Goal: Information Seeking & Learning: Learn about a topic

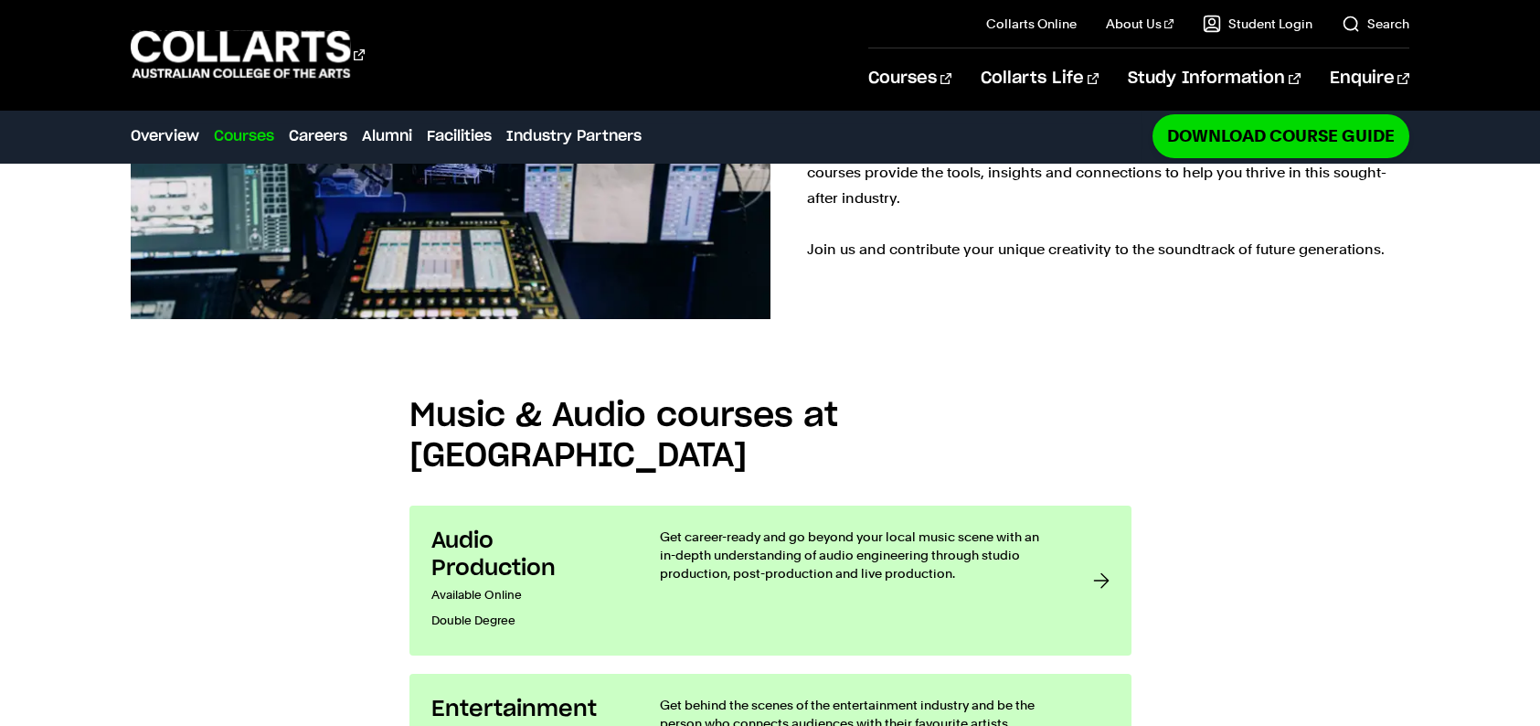
scroll to position [1299, 0]
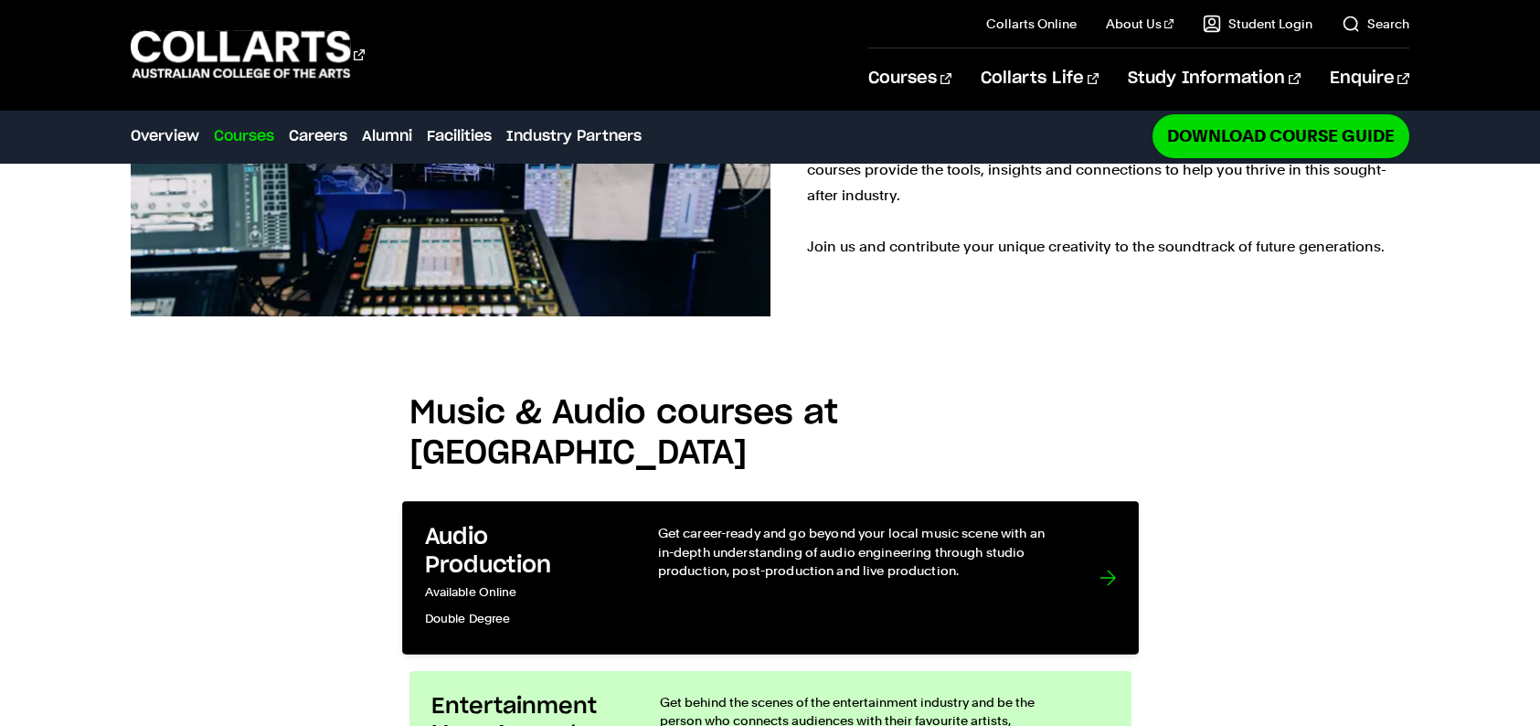
click at [711, 524] on div "Get career-ready and go beyond your local music scene with an in-depth understa…" at bounding box center [859, 578] width 405 height 108
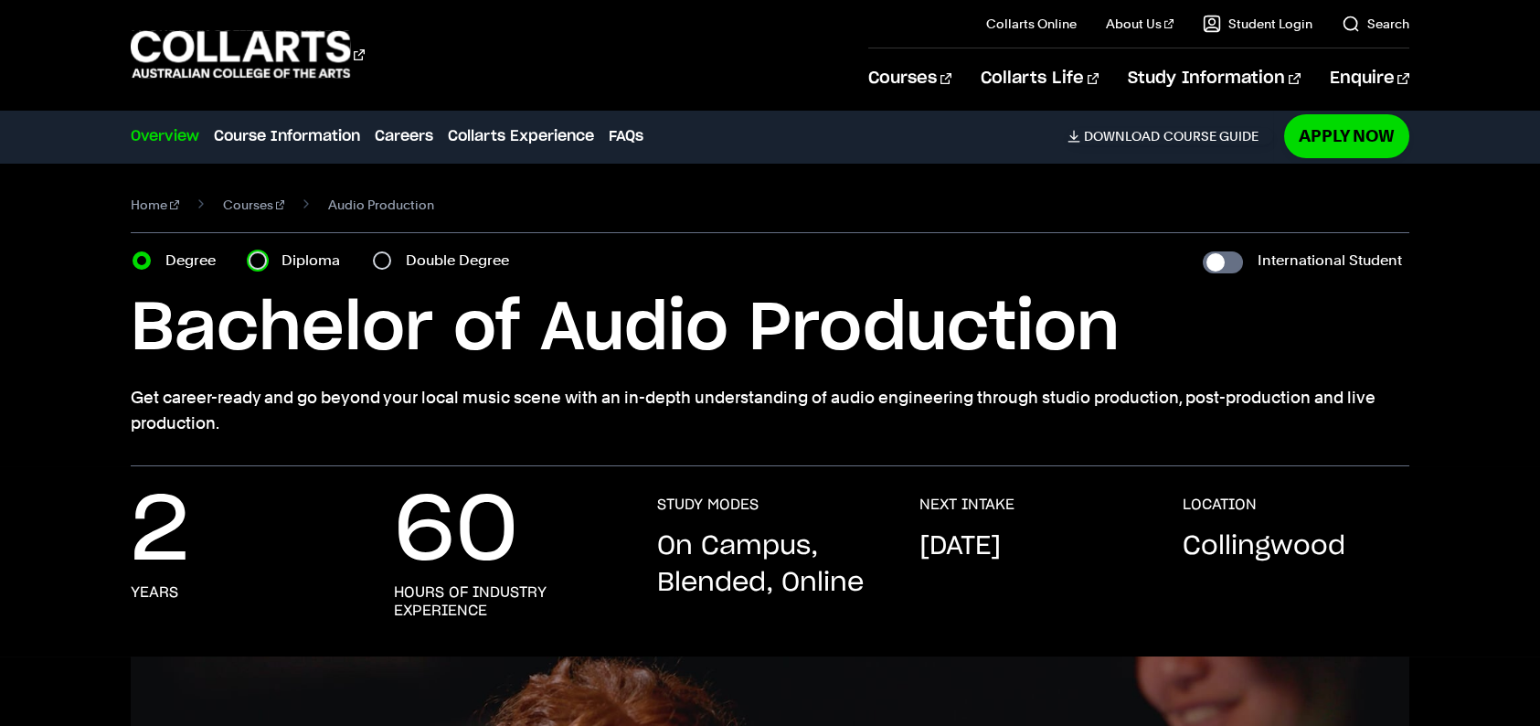
click at [258, 257] on input "Diploma" at bounding box center [258, 260] width 18 height 18
radio input "true"
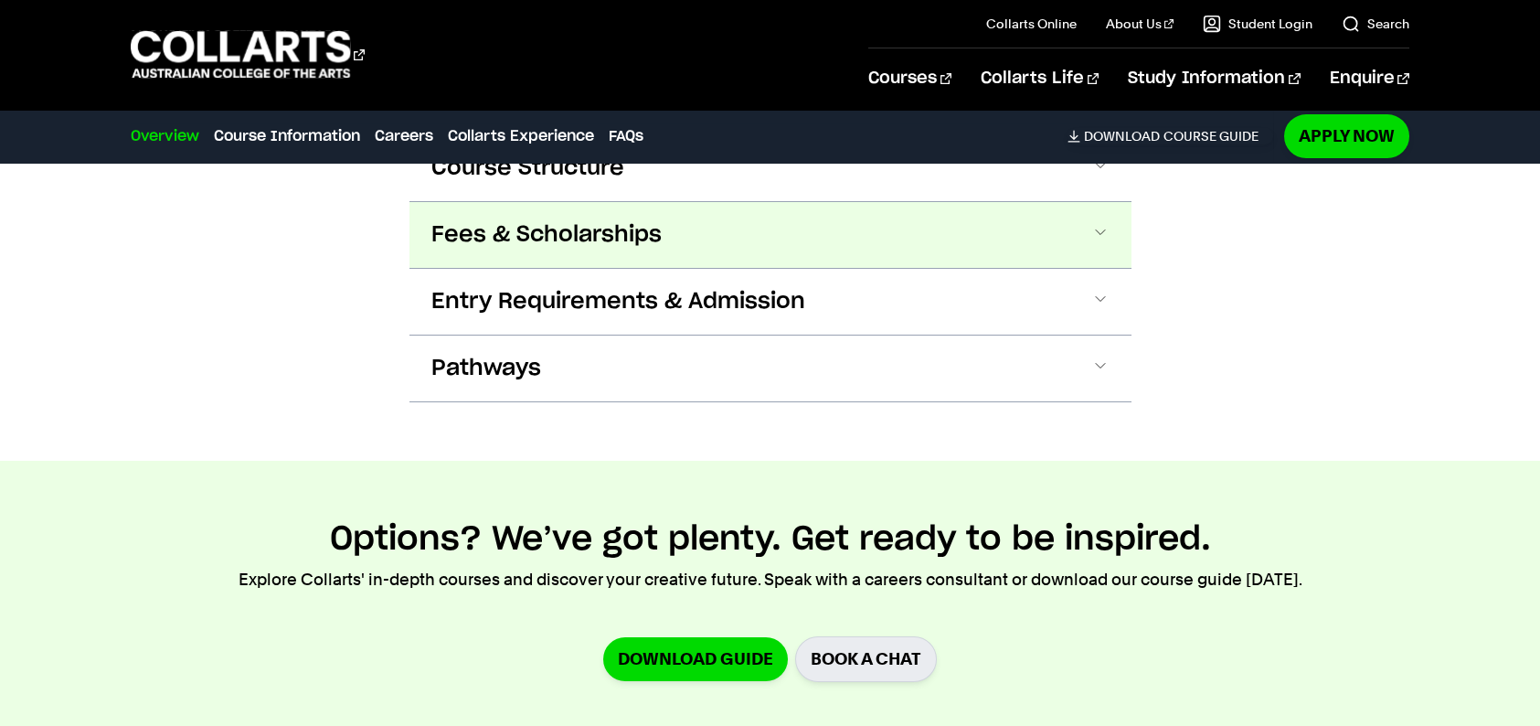
click at [0, 0] on span "Fees & Scholarships" at bounding box center [0, 0] width 0 height 0
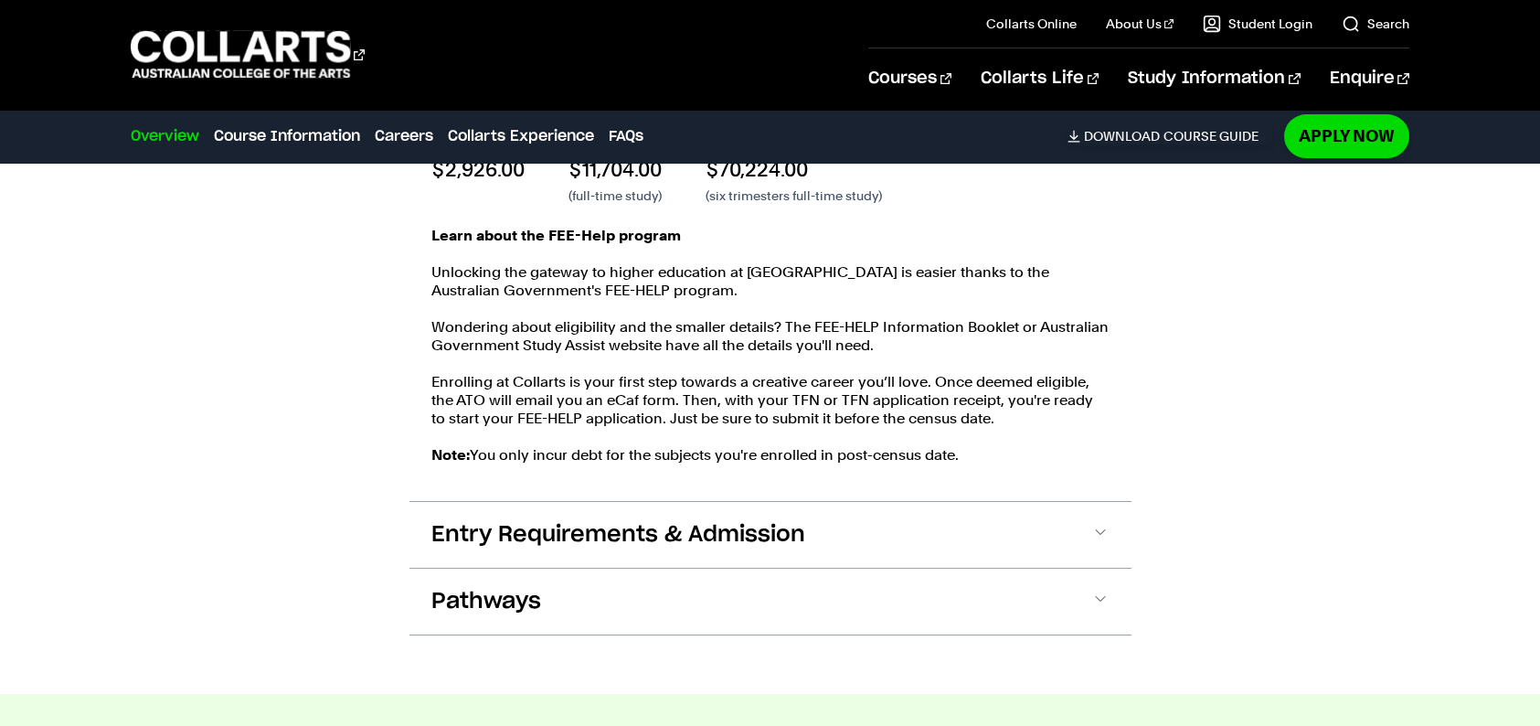
scroll to position [2183, 0]
